Goal: Transaction & Acquisition: Obtain resource

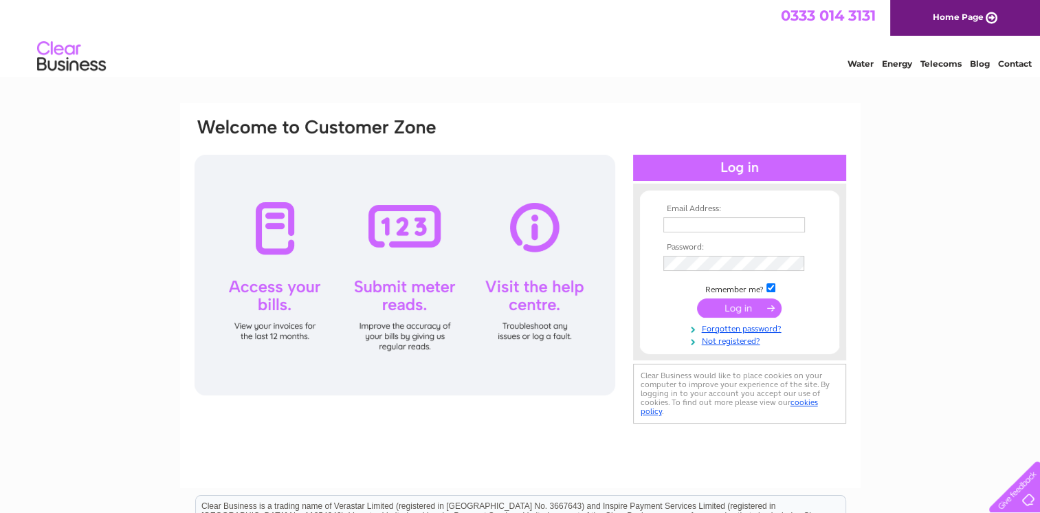
drag, startPoint x: 0, startPoint y: 0, endPoint x: 696, endPoint y: 223, distance: 730.9
click at [696, 223] on input "text" at bounding box center [735, 224] width 142 height 15
type input "[PERSON_NAME][EMAIL_ADDRESS][PERSON_NAME][PERSON_NAME][DOMAIN_NAME]"
click at [727, 307] on input "submit" at bounding box center [739, 308] width 85 height 19
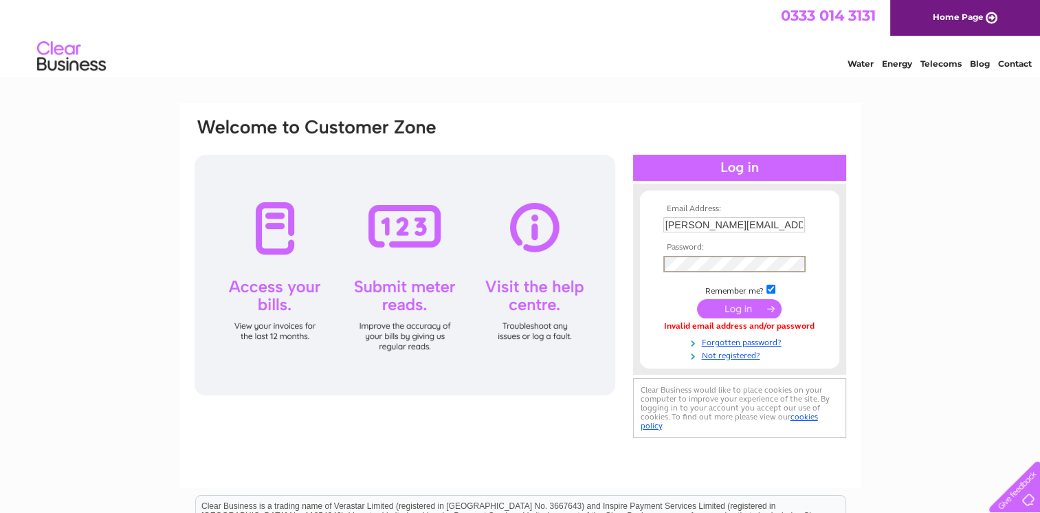
click at [740, 305] on input "submit" at bounding box center [739, 308] width 85 height 19
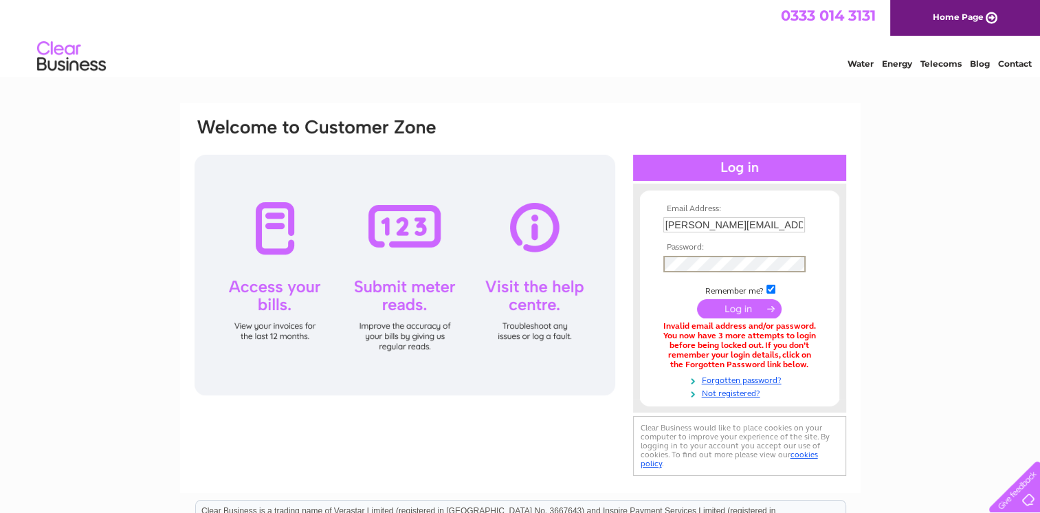
click at [732, 307] on input "submit" at bounding box center [739, 308] width 85 height 19
click at [726, 379] on link "Forgotten password?" at bounding box center [742, 378] width 156 height 13
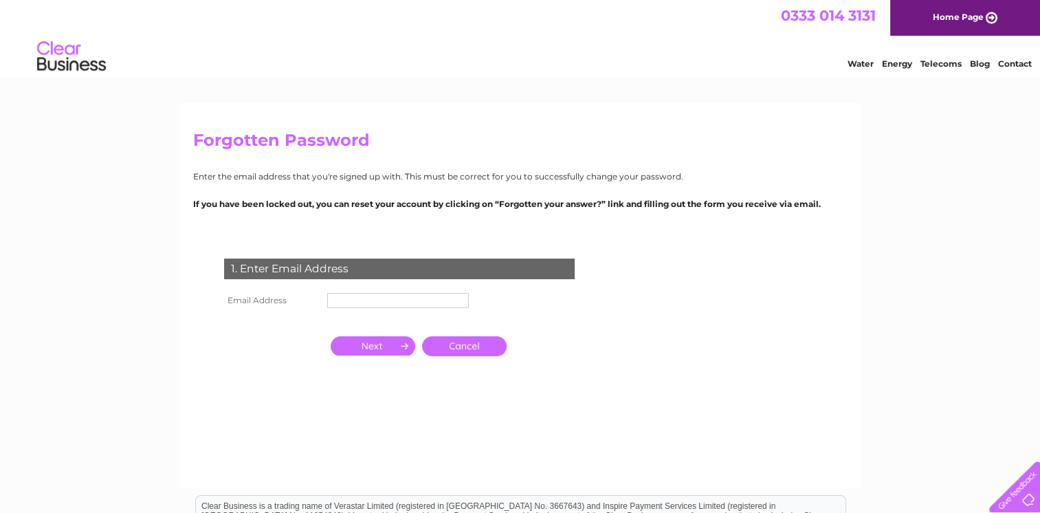
click at [348, 303] on input "text" at bounding box center [398, 300] width 142 height 15
type input "ken.anderson@shepherd.co.uk"
click at [386, 347] on input "button" at bounding box center [373, 345] width 85 height 19
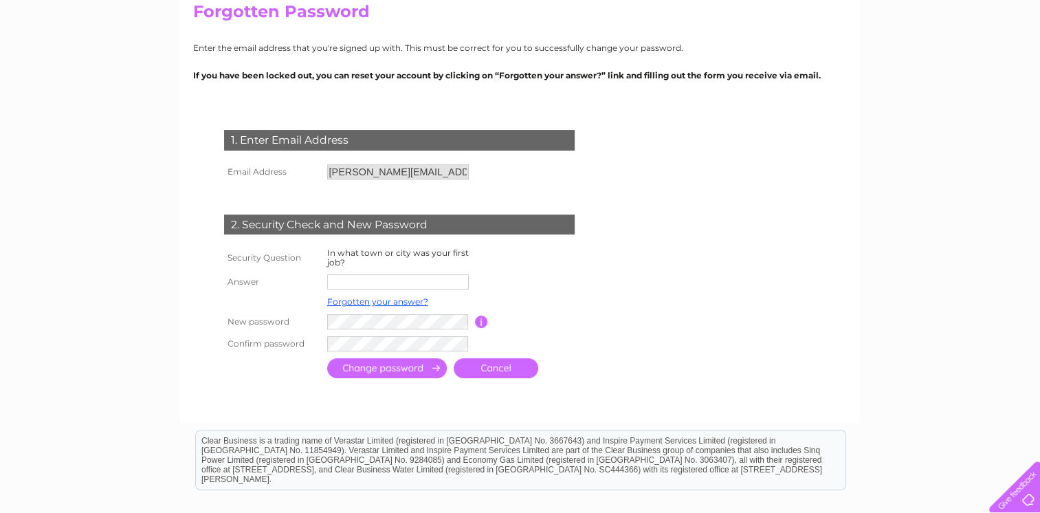
scroll to position [138, 0]
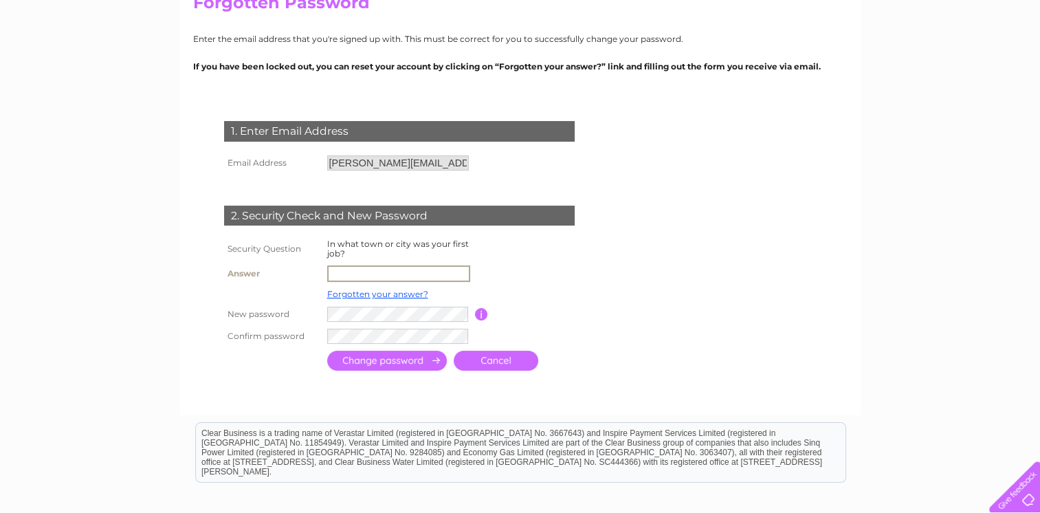
click at [349, 276] on input "text" at bounding box center [398, 273] width 143 height 17
type input "Cupar"
click at [369, 359] on input "submit" at bounding box center [387, 361] width 120 height 20
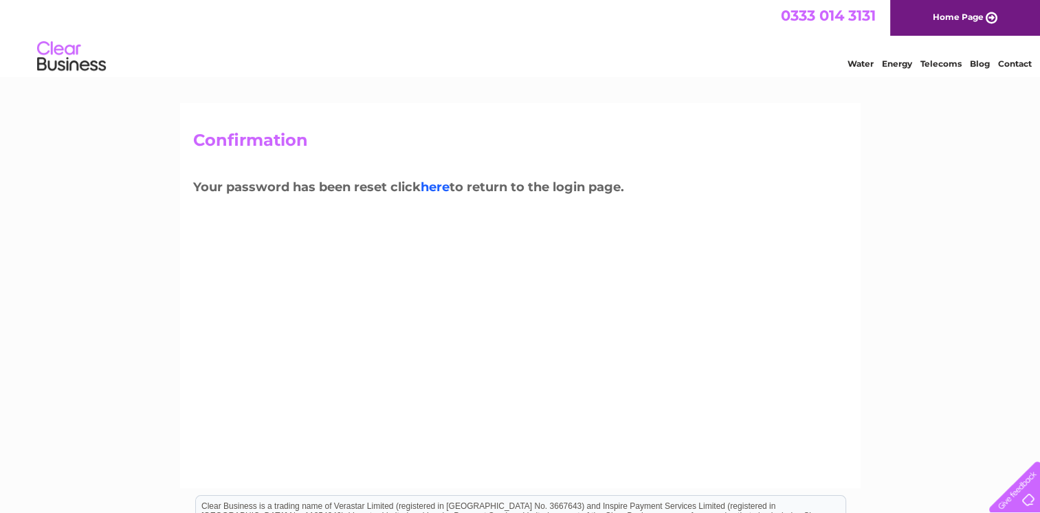
click at [921, 69] on link "here" at bounding box center [941, 62] width 41 height 14
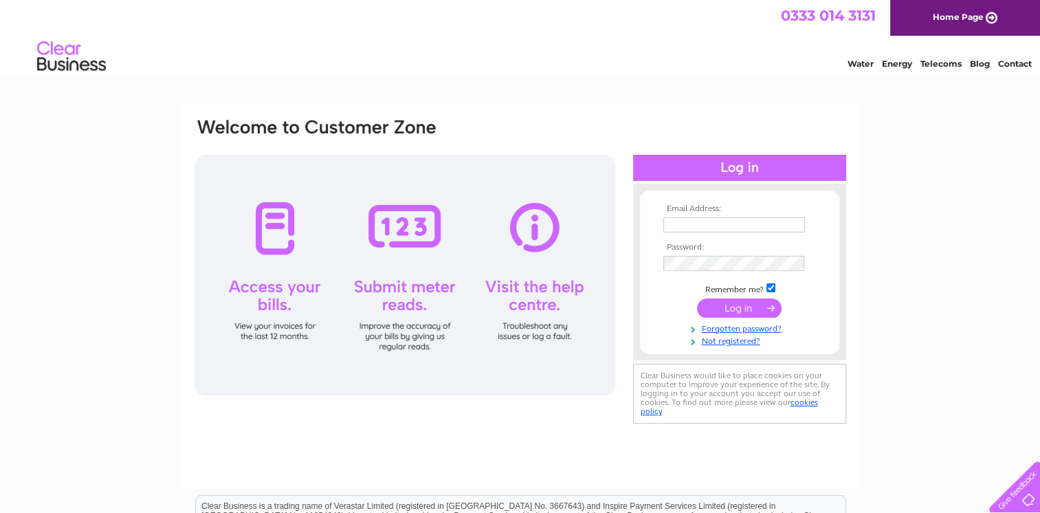
click at [691, 224] on input "text" at bounding box center [735, 224] width 142 height 15
type input "ken.anderson@shepherd.co.uk"
click at [748, 307] on input "submit" at bounding box center [739, 308] width 85 height 19
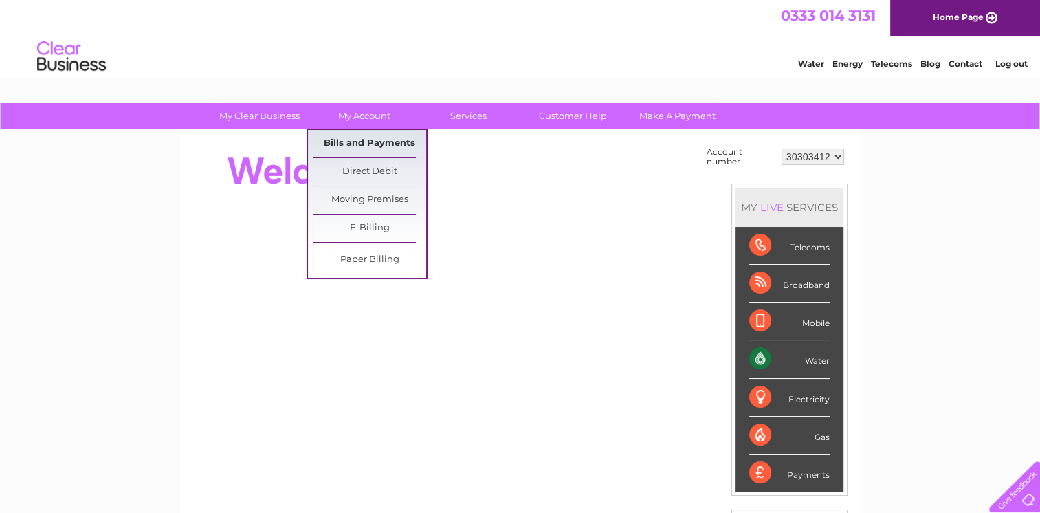
click at [358, 142] on link "Bills and Payments" at bounding box center [369, 144] width 113 height 28
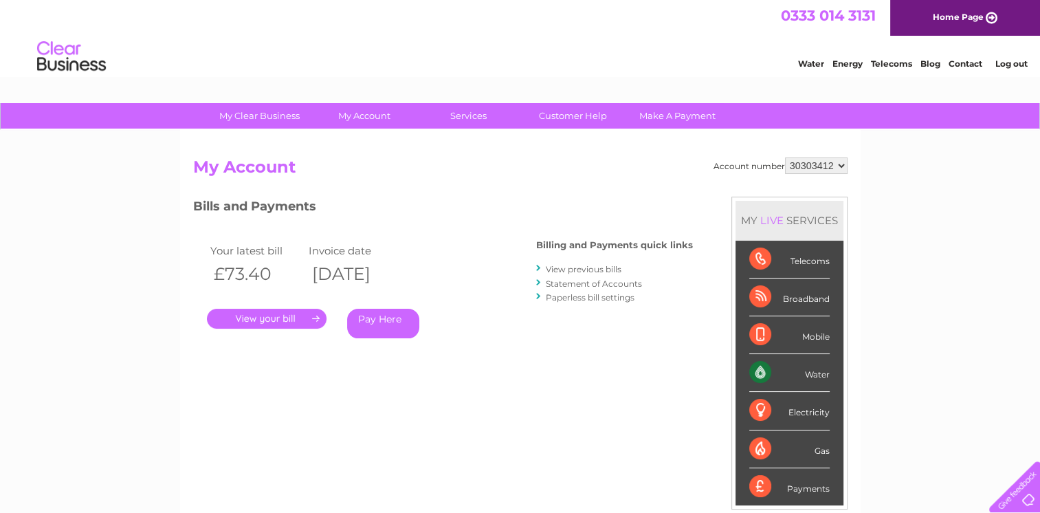
click at [283, 318] on link "." at bounding box center [267, 319] width 120 height 20
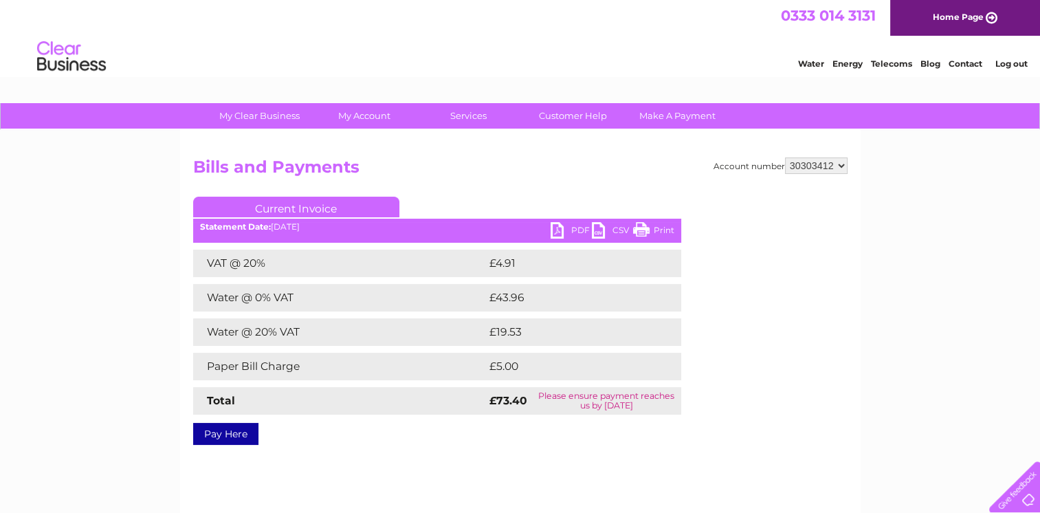
click at [842, 162] on select "30303412" at bounding box center [816, 165] width 63 height 17
click at [556, 228] on link "PDF" at bounding box center [571, 232] width 41 height 20
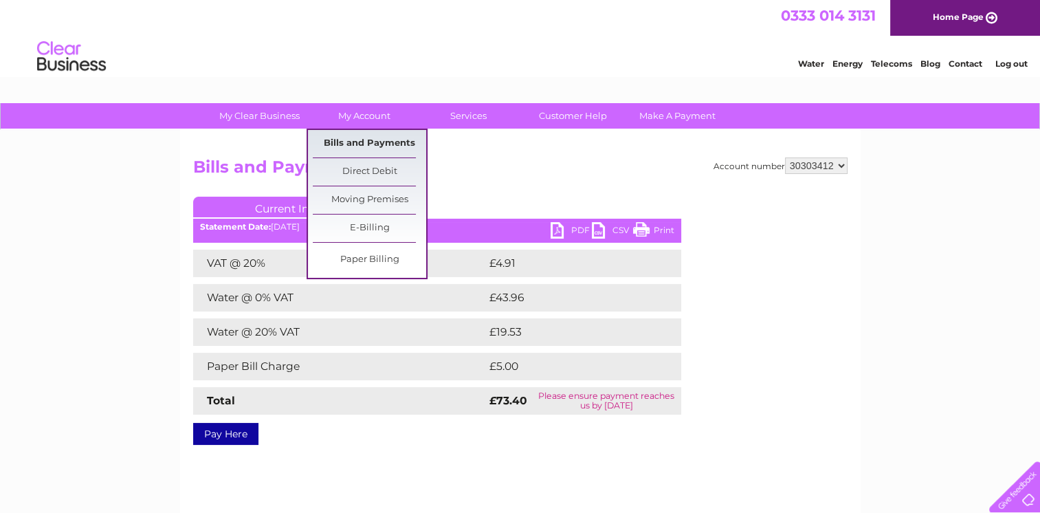
click at [364, 136] on link "Bills and Payments" at bounding box center [369, 144] width 113 height 28
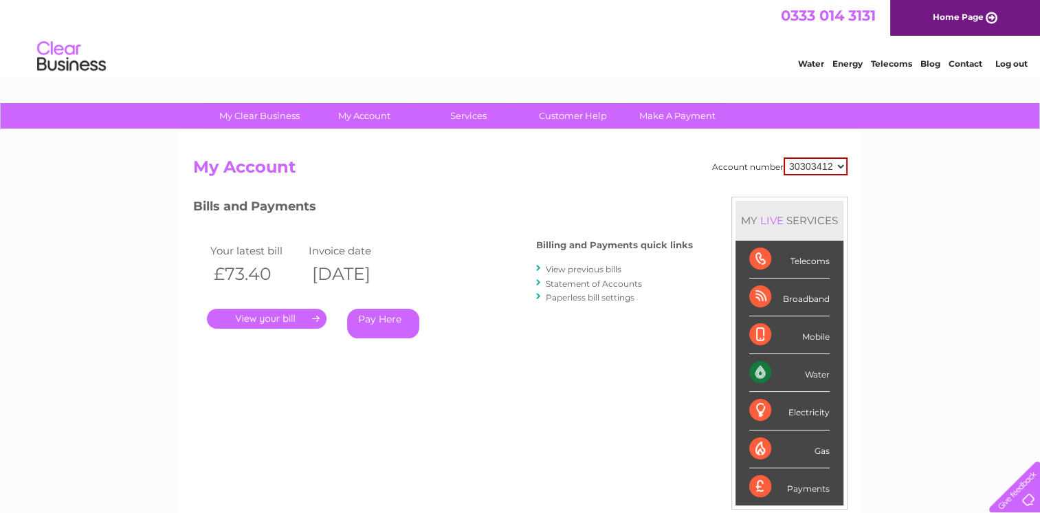
click at [624, 282] on link "Statement of Accounts" at bounding box center [594, 284] width 96 height 10
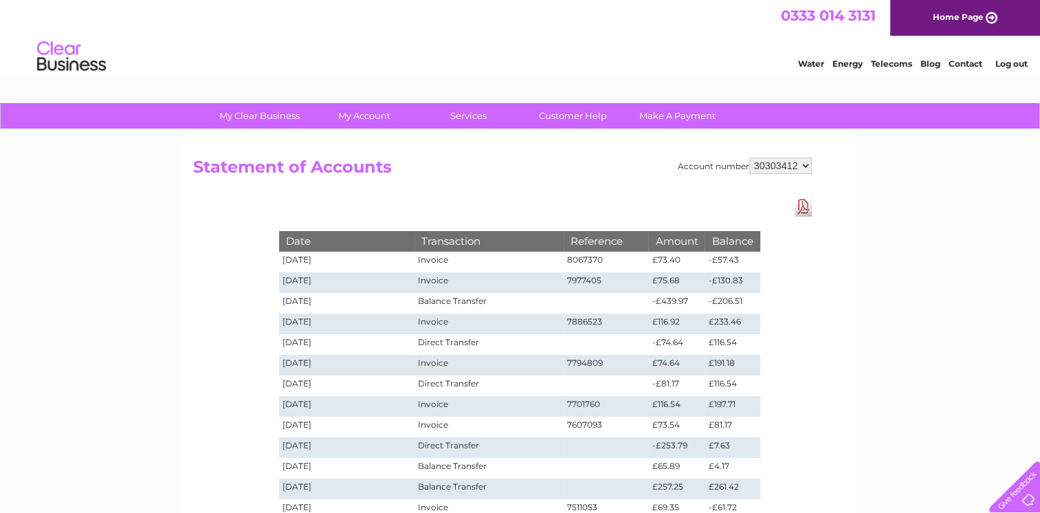
drag, startPoint x: 756, startPoint y: 166, endPoint x: 774, endPoint y: 166, distance: 17.2
click at [774, 166] on select "30303412" at bounding box center [781, 165] width 63 height 17
click at [750, 157] on select "30303412" at bounding box center [781, 165] width 63 height 17
click at [766, 164] on select "30303412" at bounding box center [781, 165] width 63 height 17
click at [750, 157] on select "30303412" at bounding box center [781, 165] width 63 height 17
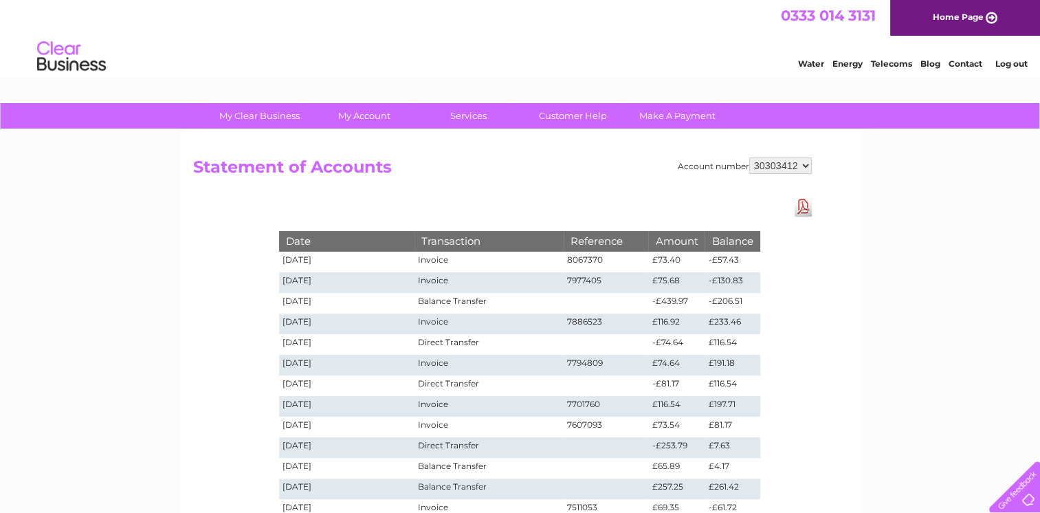
drag, startPoint x: 773, startPoint y: 159, endPoint x: 734, endPoint y: 183, distance: 45.4
click at [734, 183] on h2 "Statement of Accounts" at bounding box center [502, 170] width 619 height 26
click at [998, 65] on link "Log out" at bounding box center [1011, 63] width 32 height 10
